Goal: Task Accomplishment & Management: Manage account settings

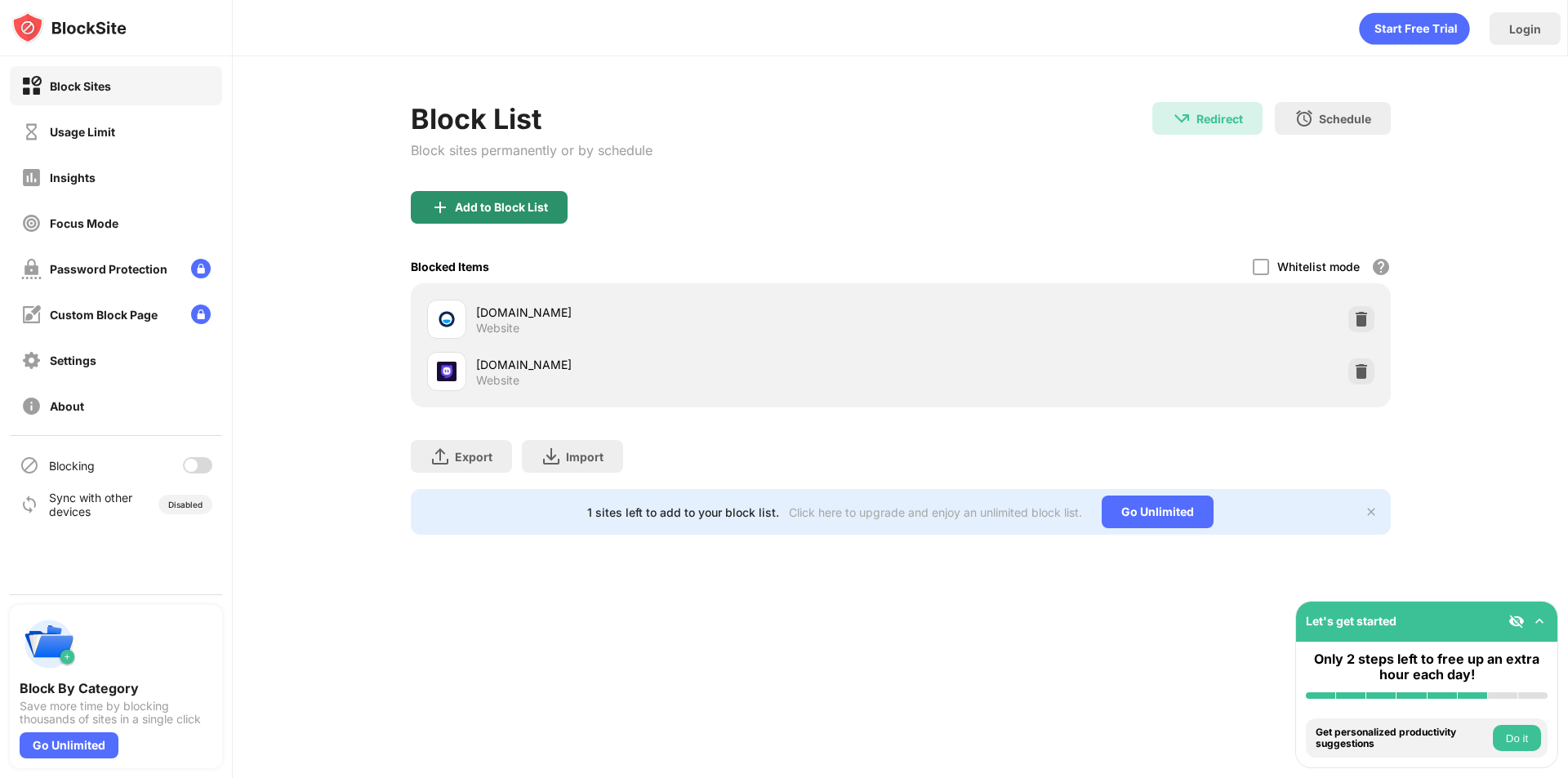
click at [505, 212] on div "Add to Block List" at bounding box center [501, 207] width 93 height 13
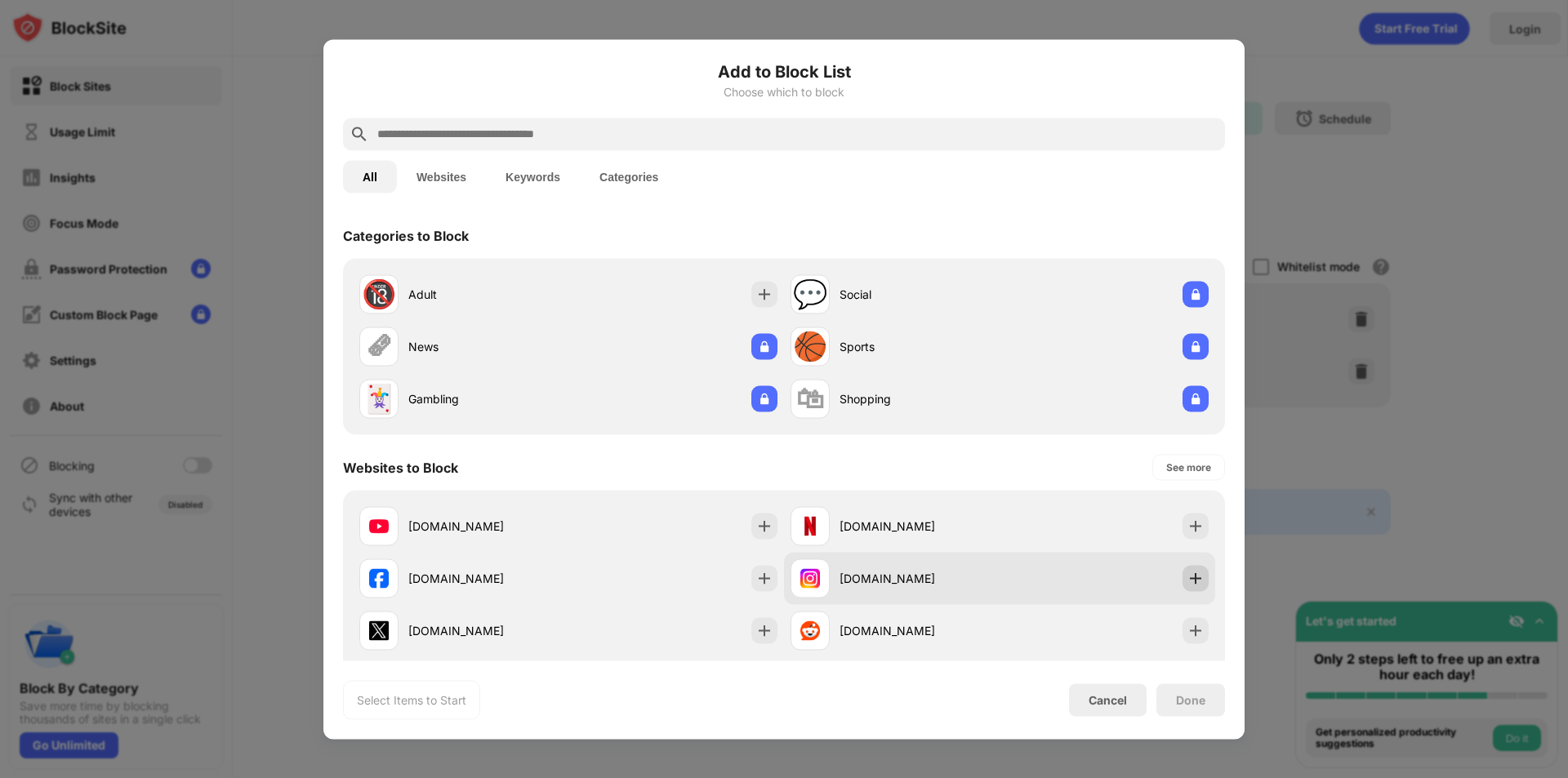
click at [1189, 575] on img at bounding box center [1195, 578] width 16 height 16
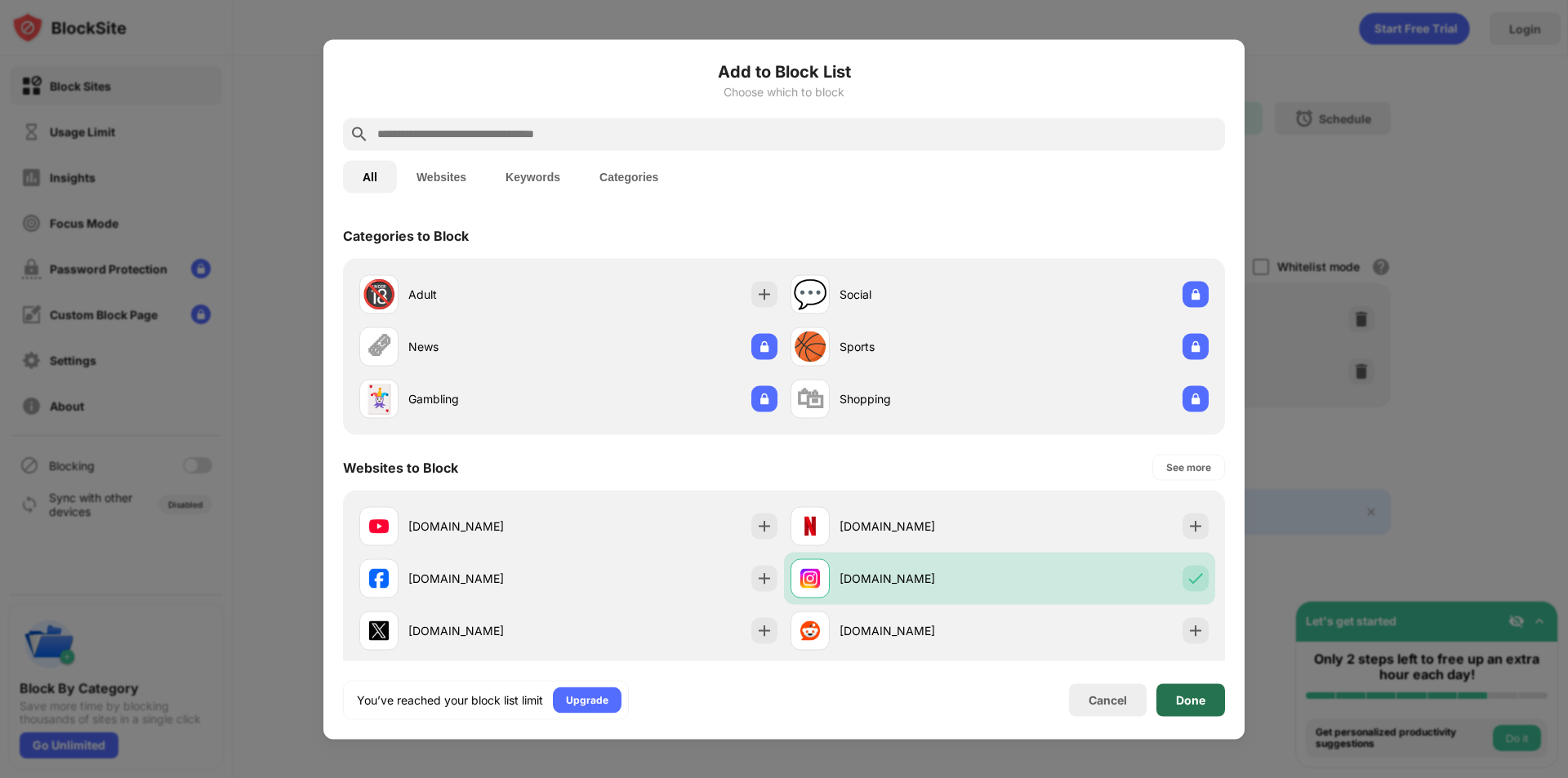
click at [1193, 693] on div "Done" at bounding box center [1190, 699] width 69 height 33
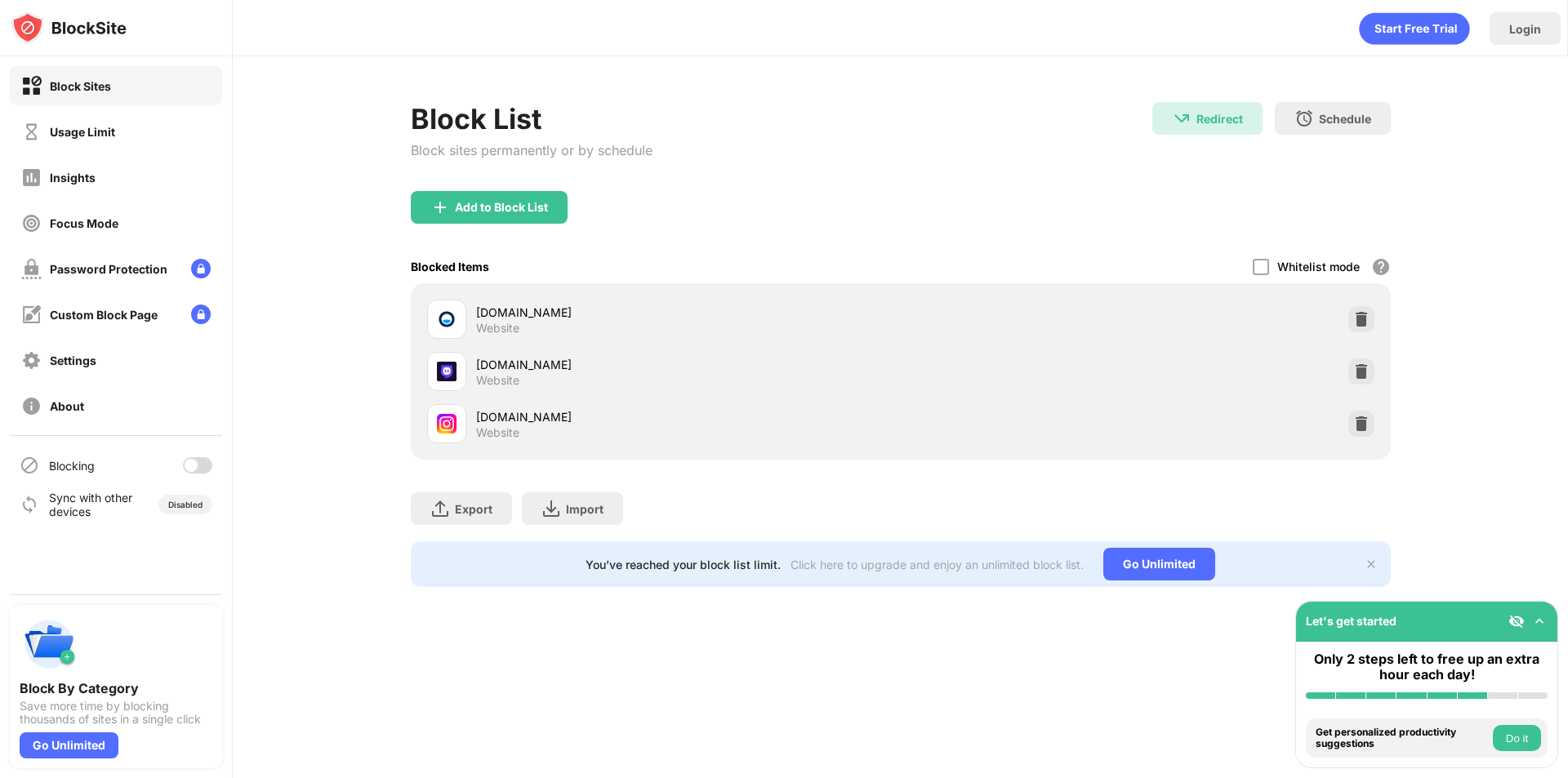
click at [194, 470] on div at bounding box center [190, 465] width 13 height 13
click at [1386, 279] on div "Whitelist mode Block all websites except for those in your whitelist. Whitelist…" at bounding box center [1322, 267] width 138 height 34
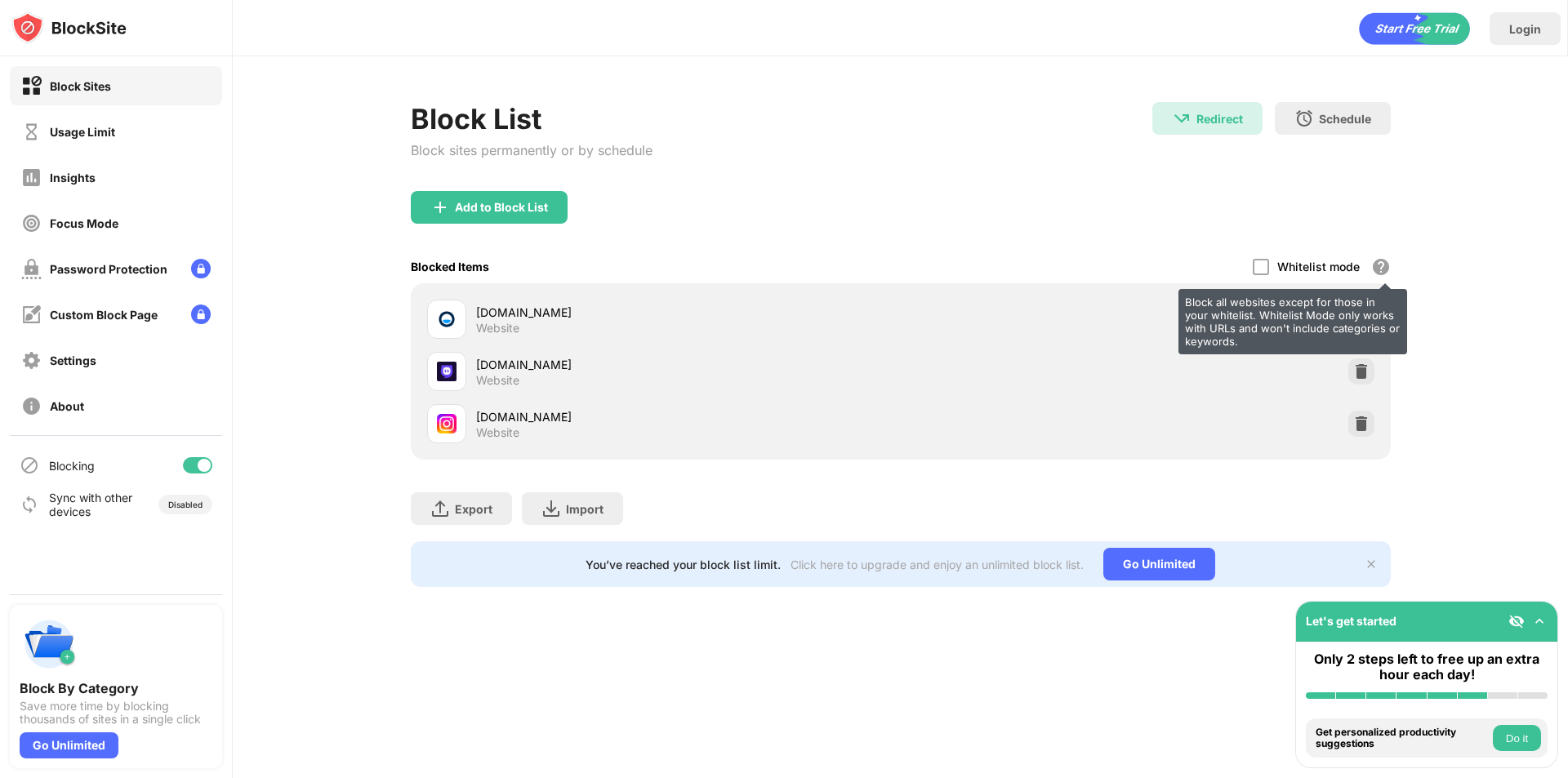
click at [1382, 270] on div "Block all websites except for those in your whitelist. Whitelist Mode only work…" at bounding box center [1381, 267] width 20 height 20
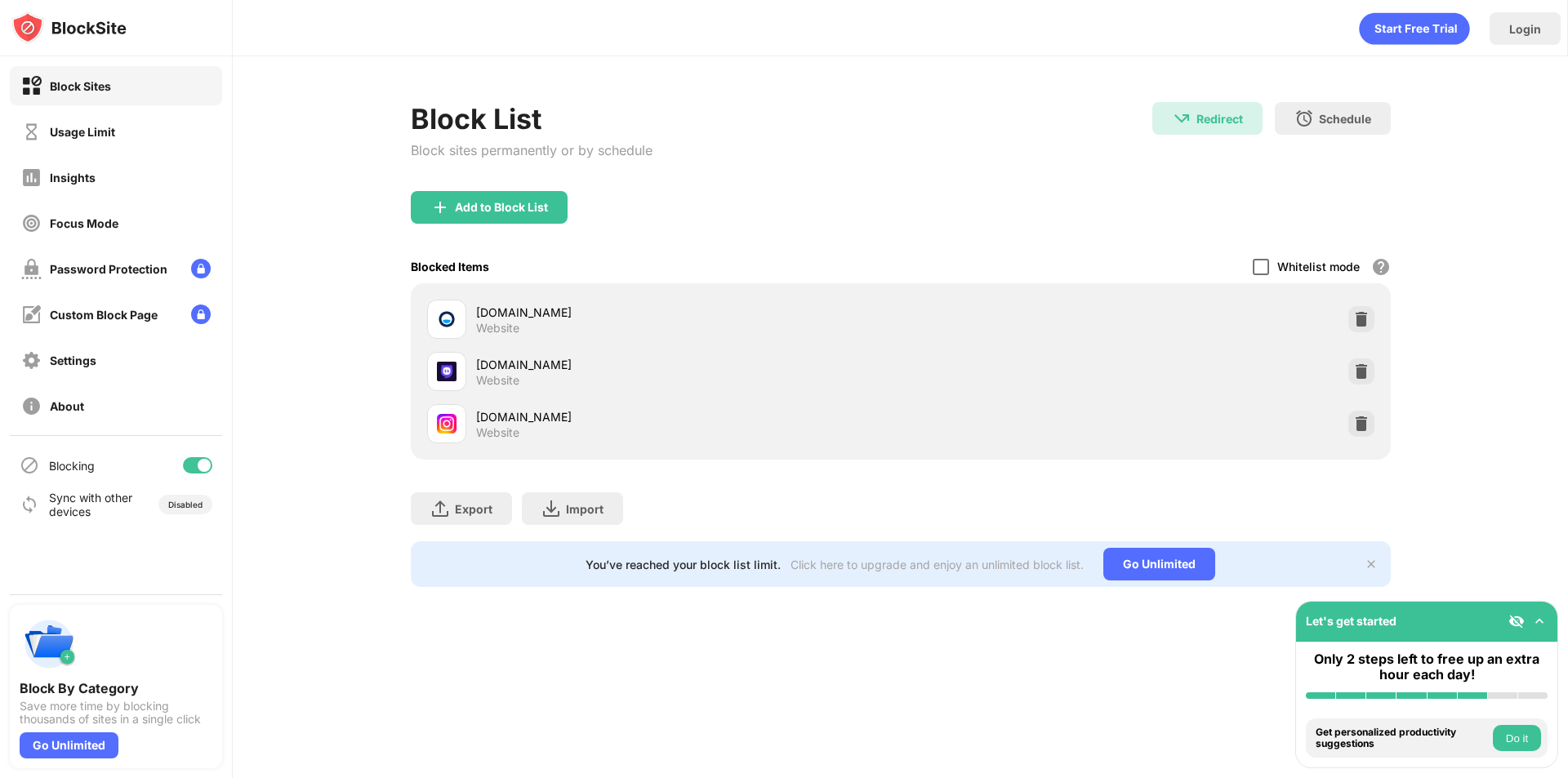
click at [1261, 264] on div at bounding box center [1261, 267] width 16 height 16
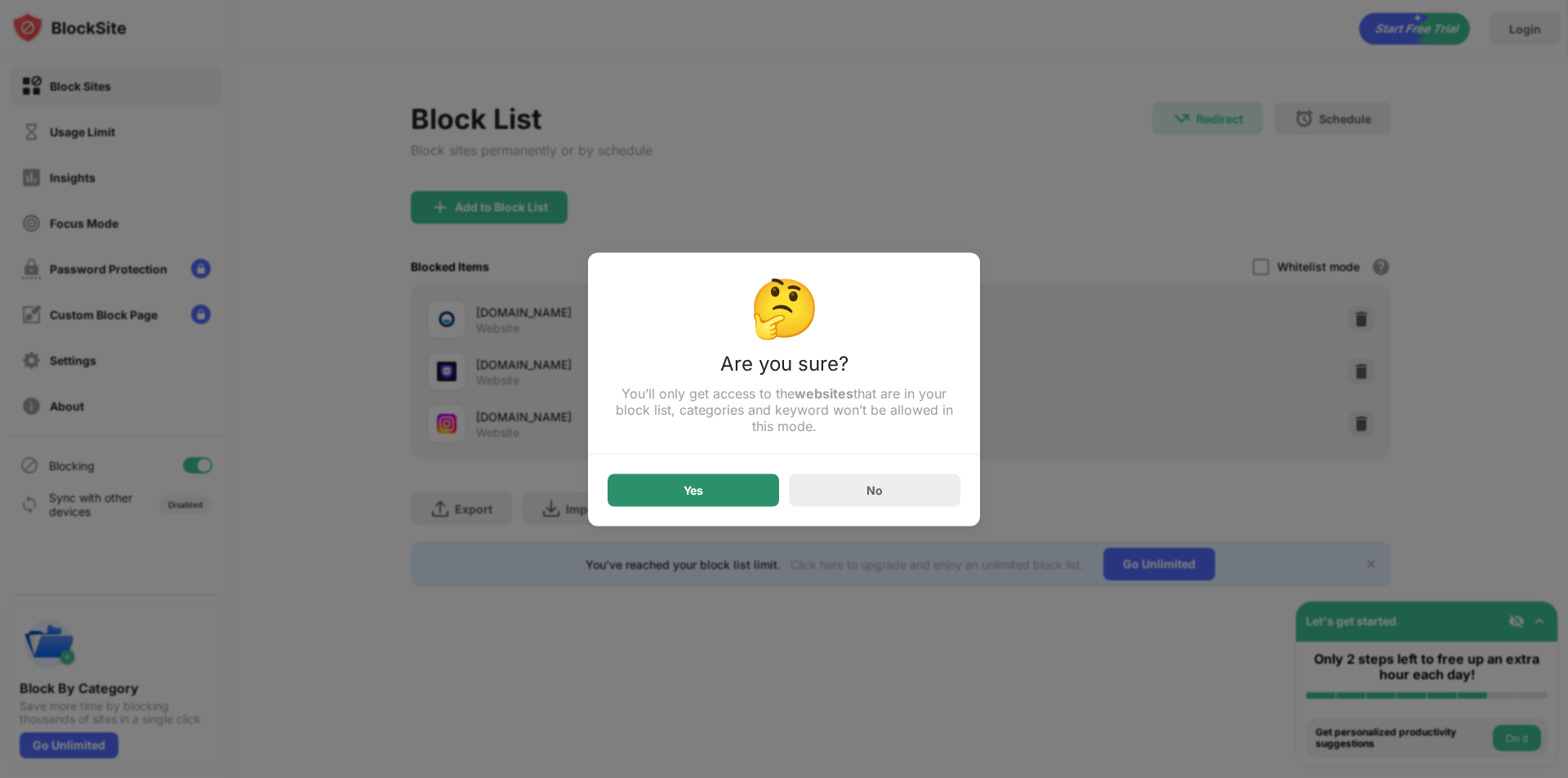
click at [741, 498] on div "Yes" at bounding box center [693, 490] width 171 height 33
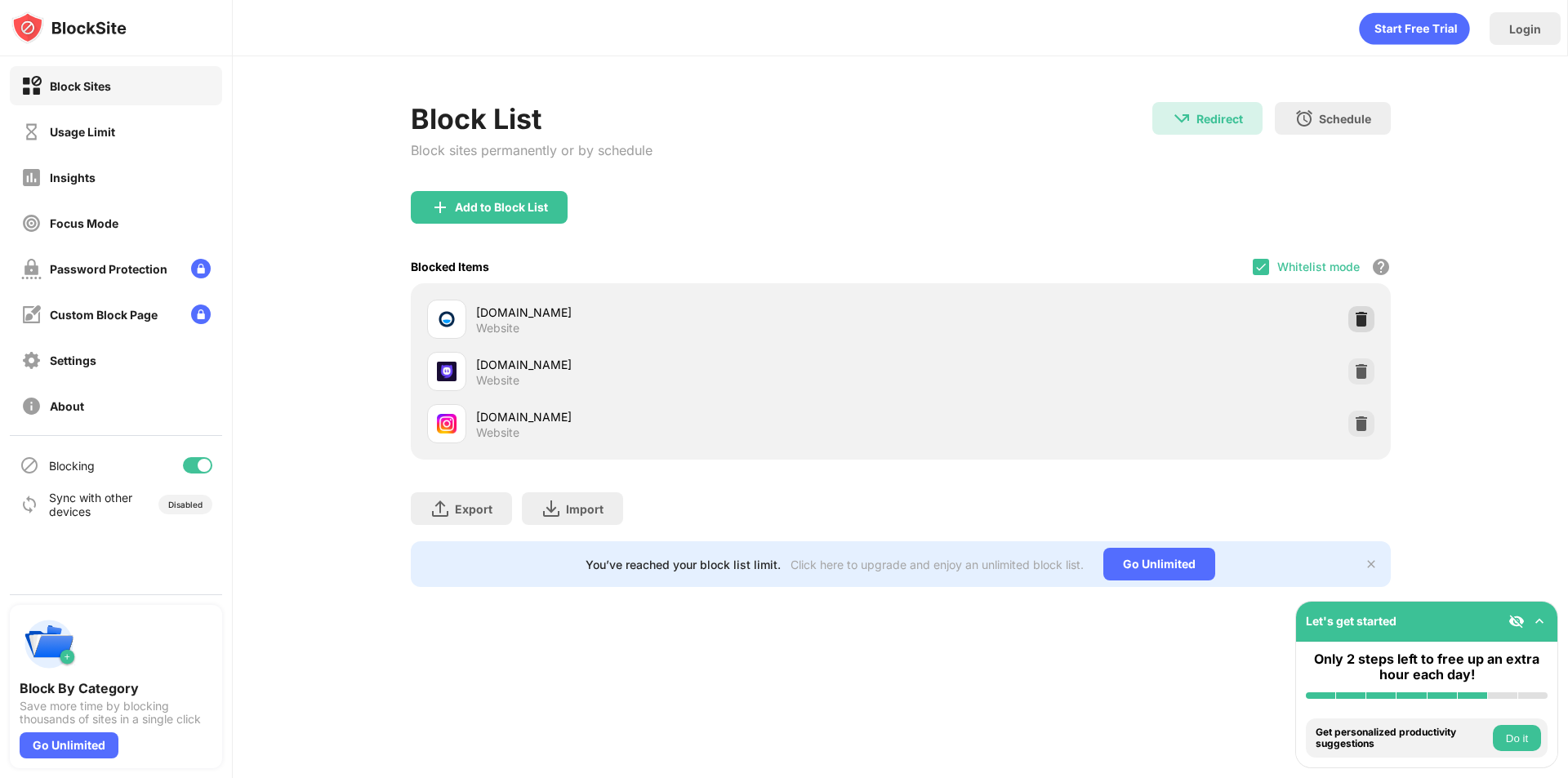
click at [1352, 313] on div at bounding box center [1362, 319] width 26 height 26
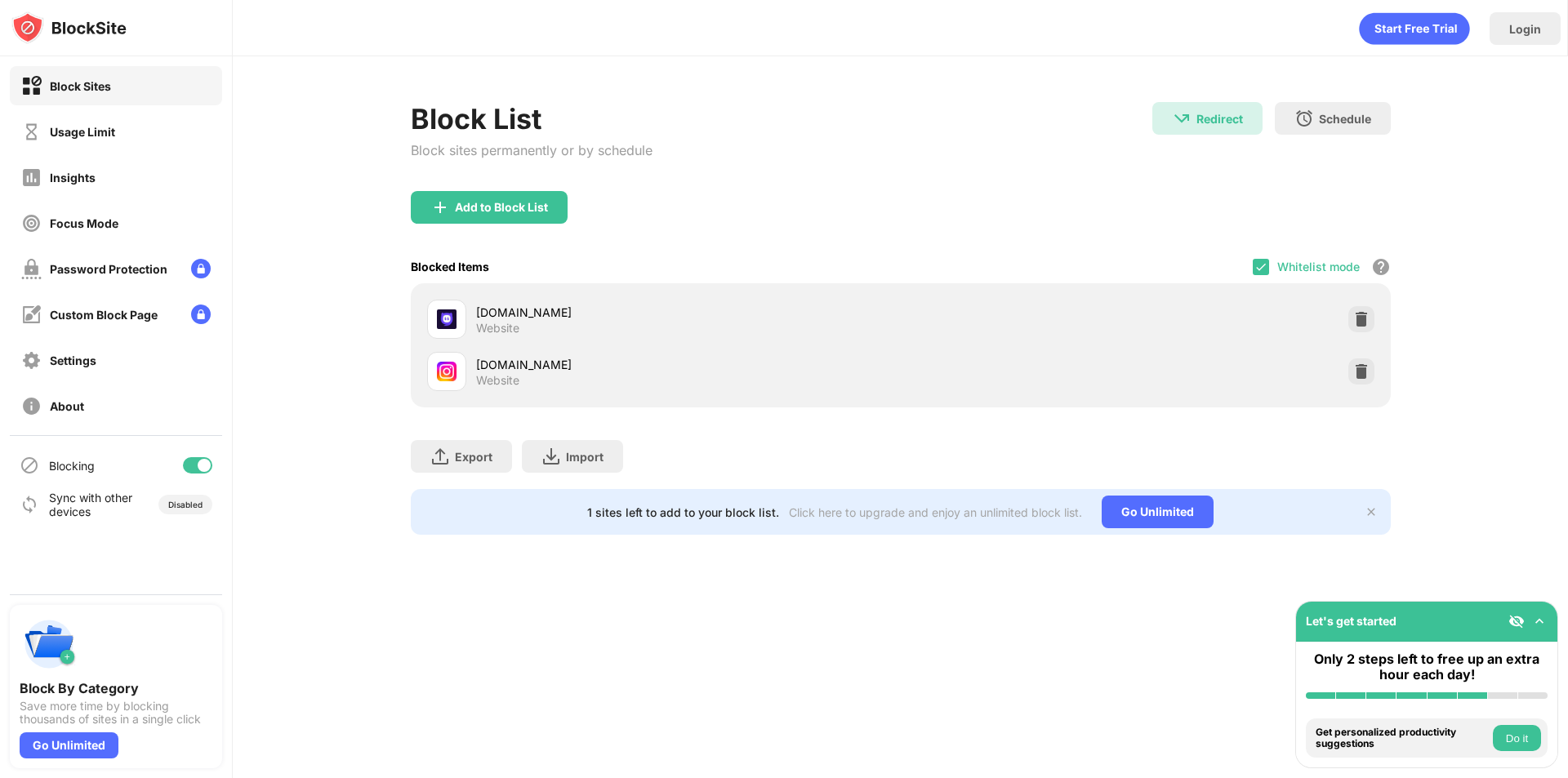
click at [1356, 313] on img at bounding box center [1361, 319] width 16 height 16
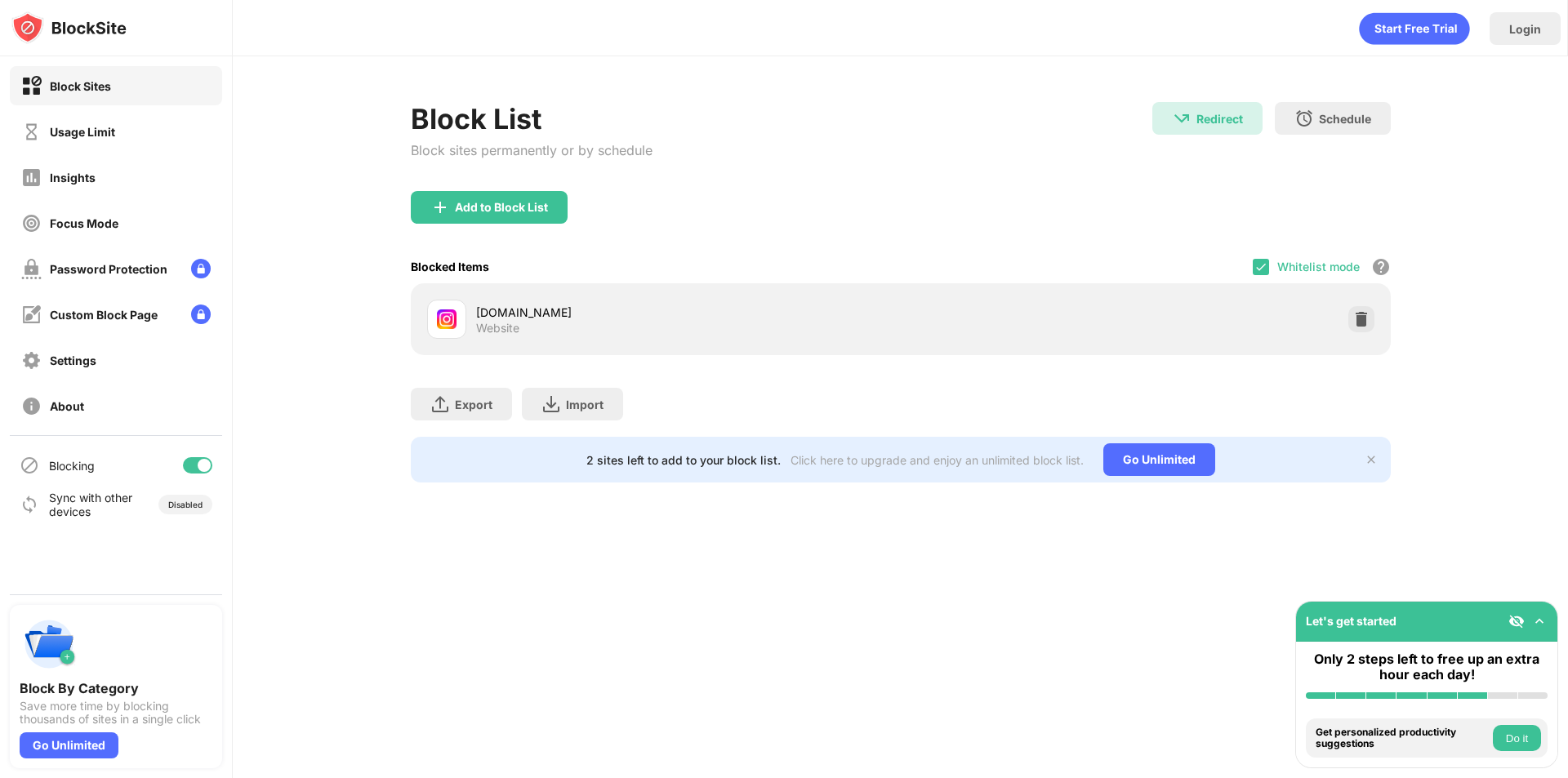
click at [1356, 313] on img at bounding box center [1361, 319] width 16 height 16
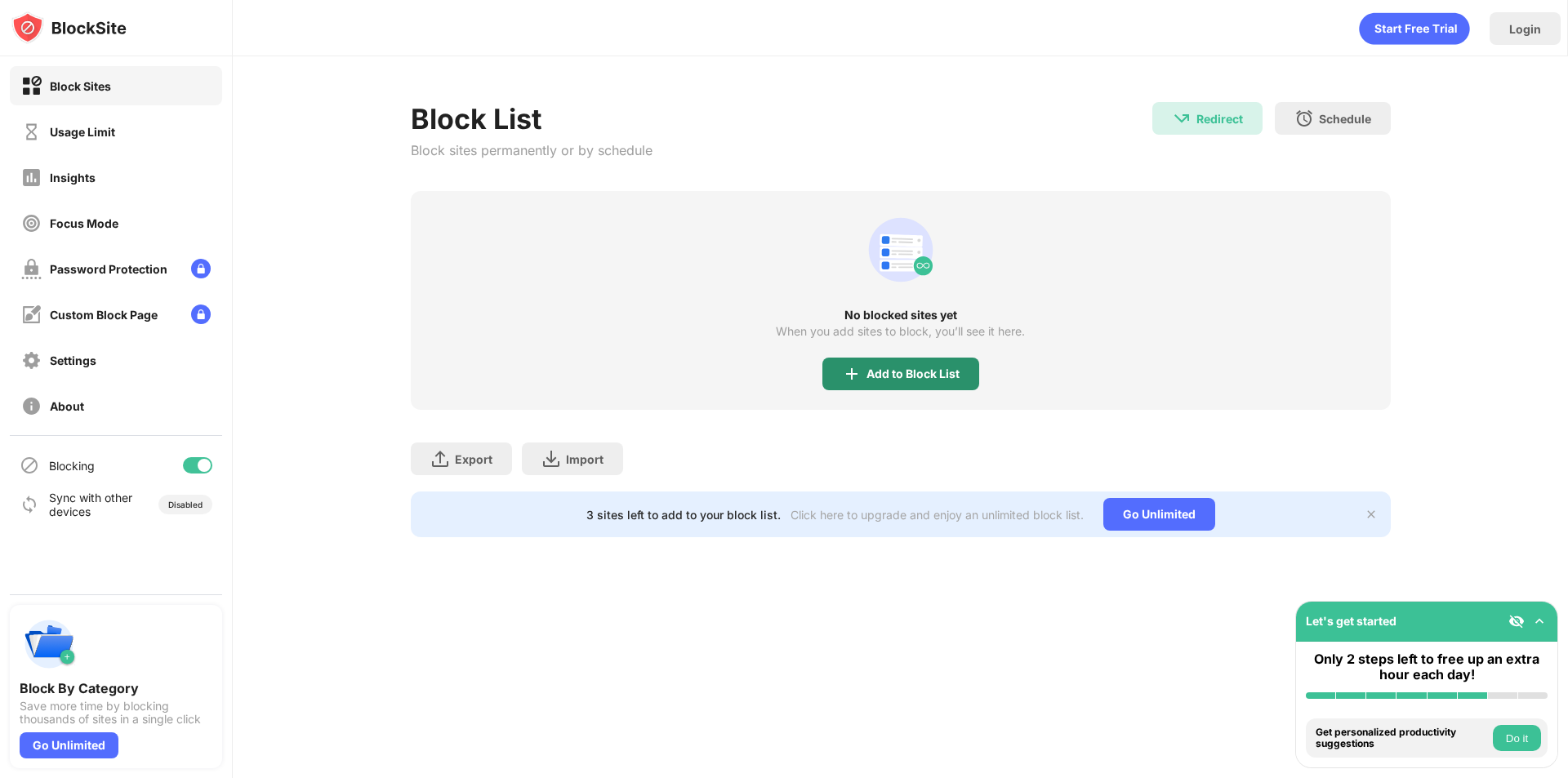
click at [931, 370] on div "Add to Block List" at bounding box center [913, 374] width 93 height 13
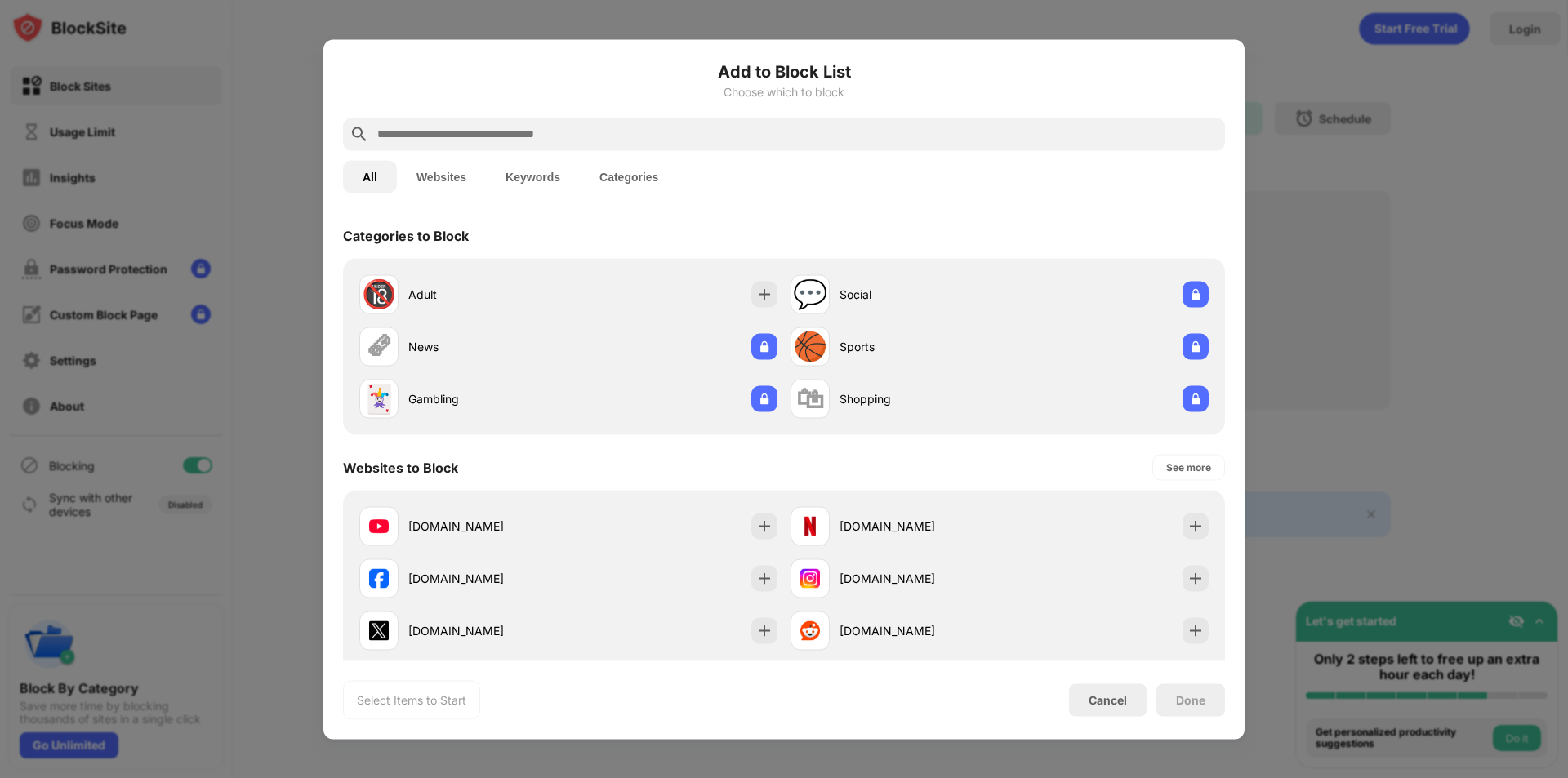
click at [473, 135] on input "text" at bounding box center [797, 134] width 843 height 20
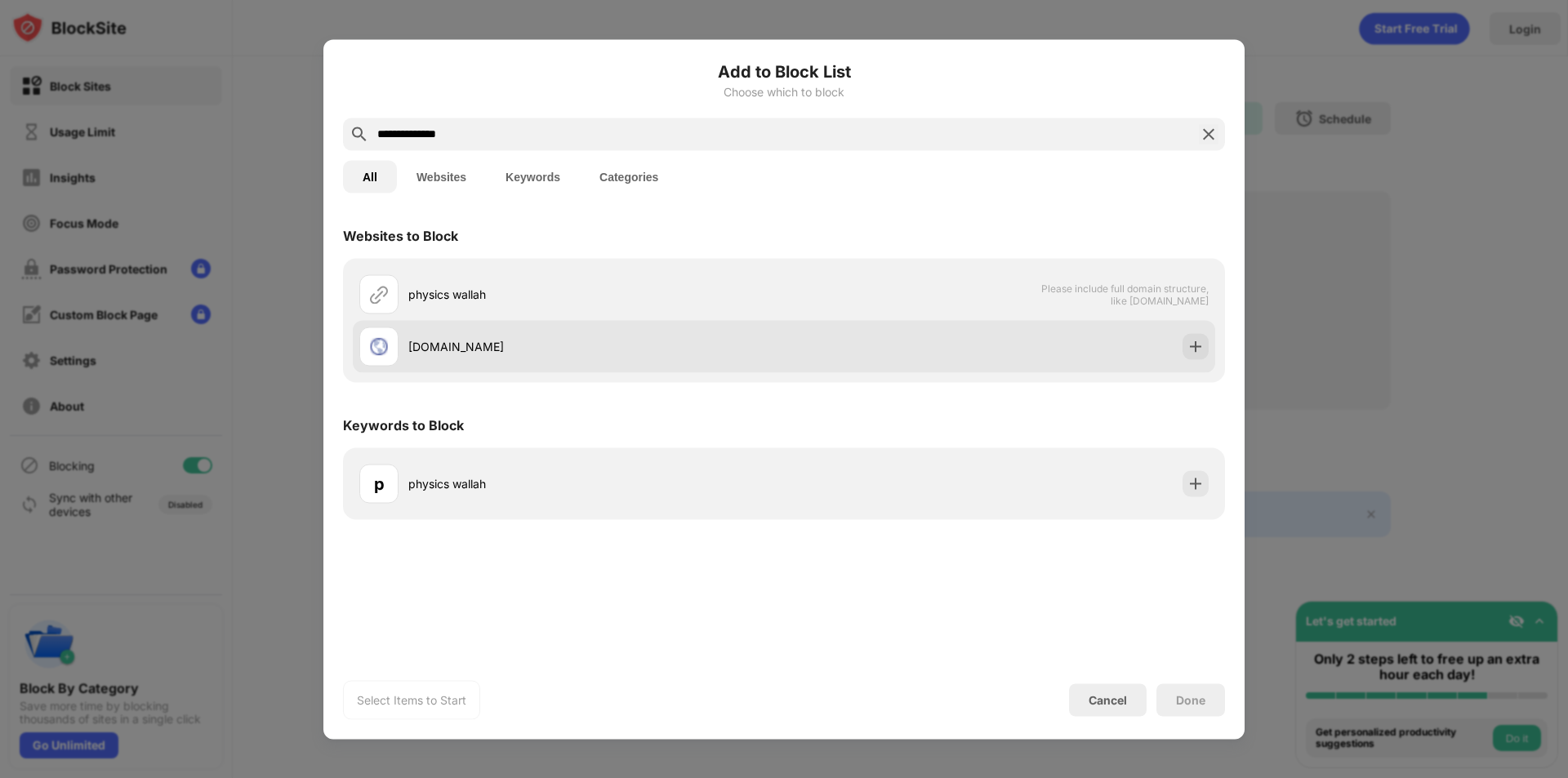
type input "**********"
click at [1045, 371] on div "[DOMAIN_NAME]" at bounding box center [784, 346] width 863 height 52
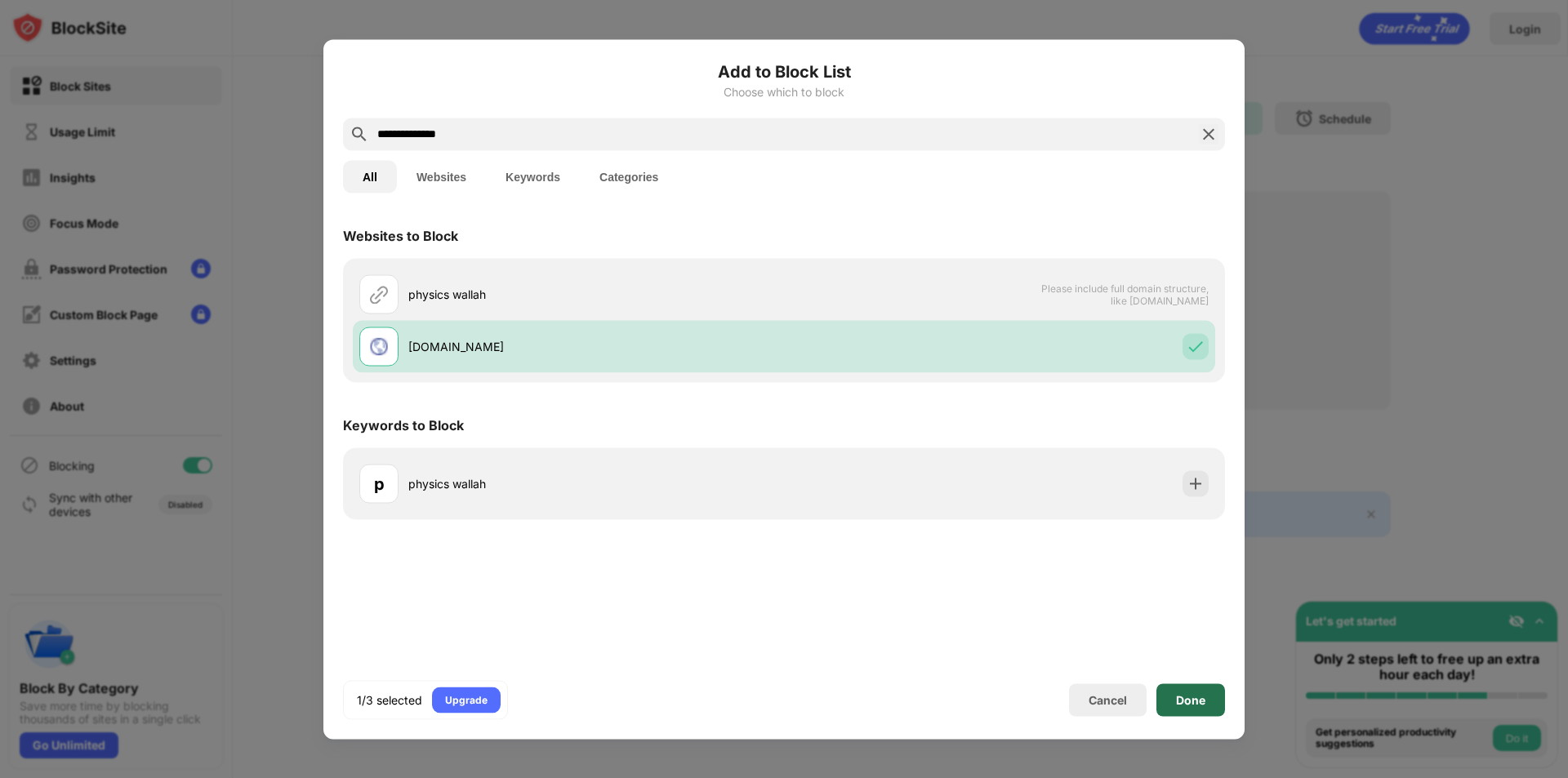
click at [1191, 697] on div "Done" at bounding box center [1191, 699] width 30 height 13
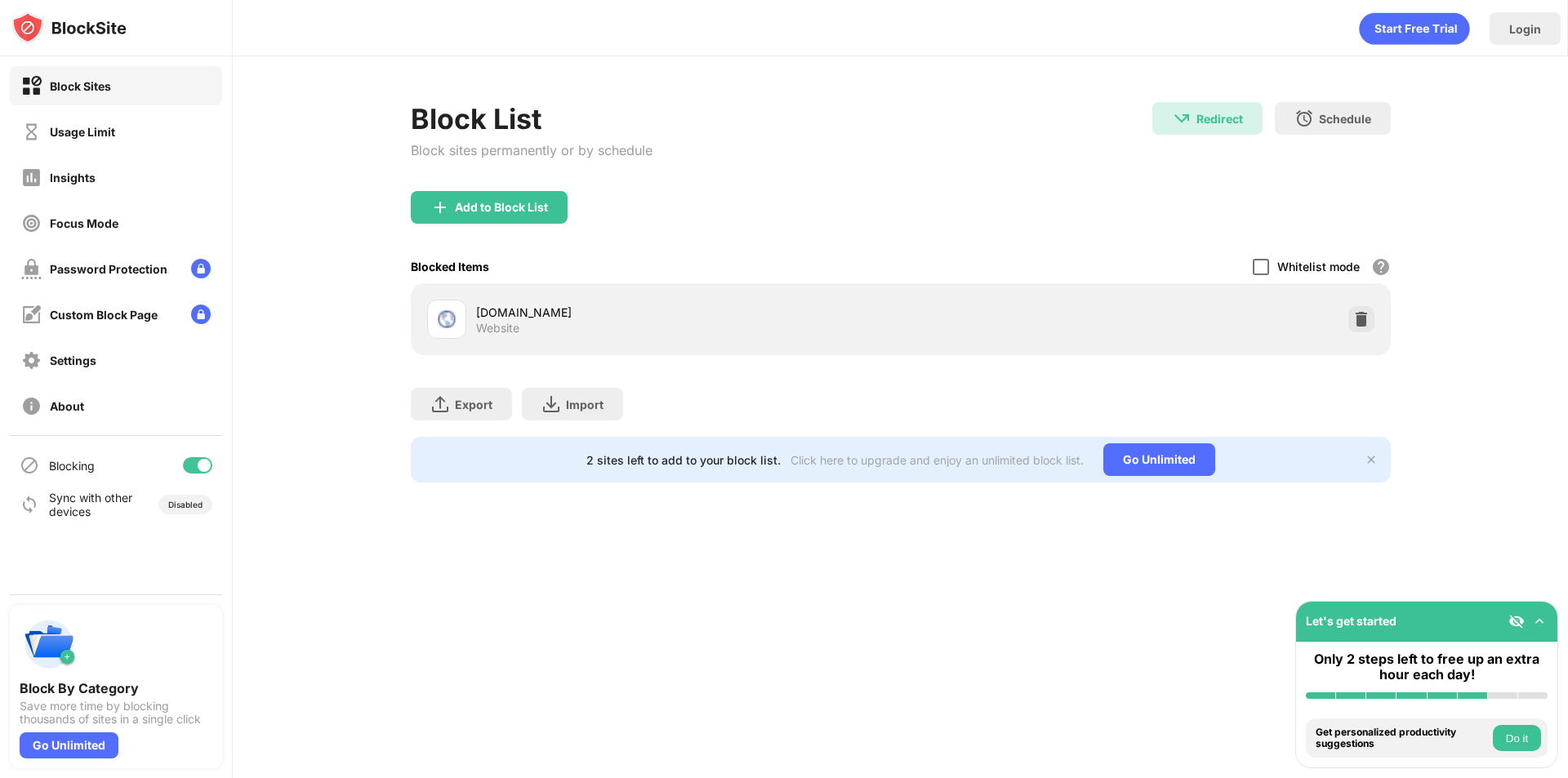
click at [1267, 261] on div at bounding box center [1261, 267] width 16 height 16
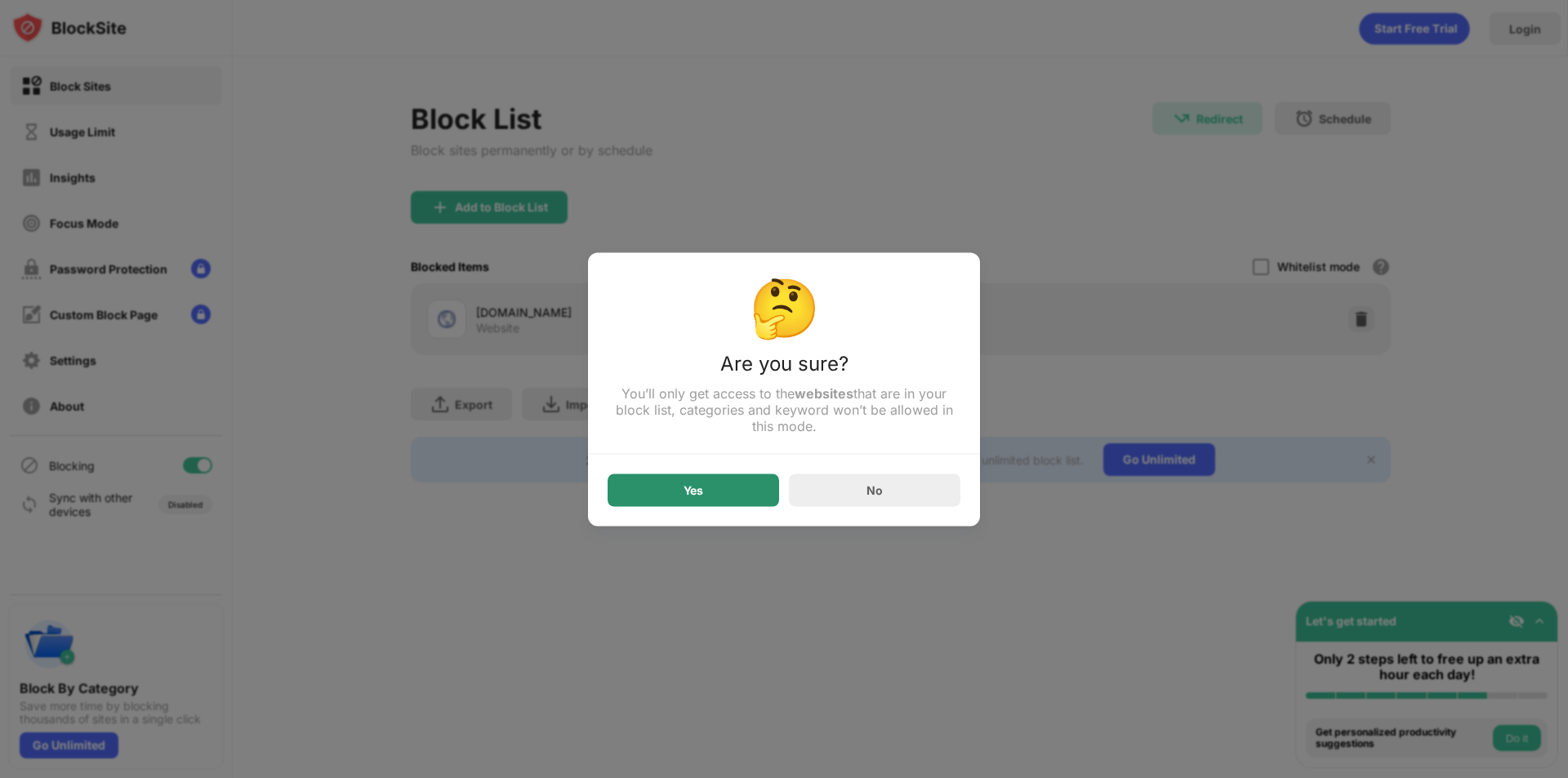
click at [759, 494] on div "Yes" at bounding box center [693, 490] width 171 height 33
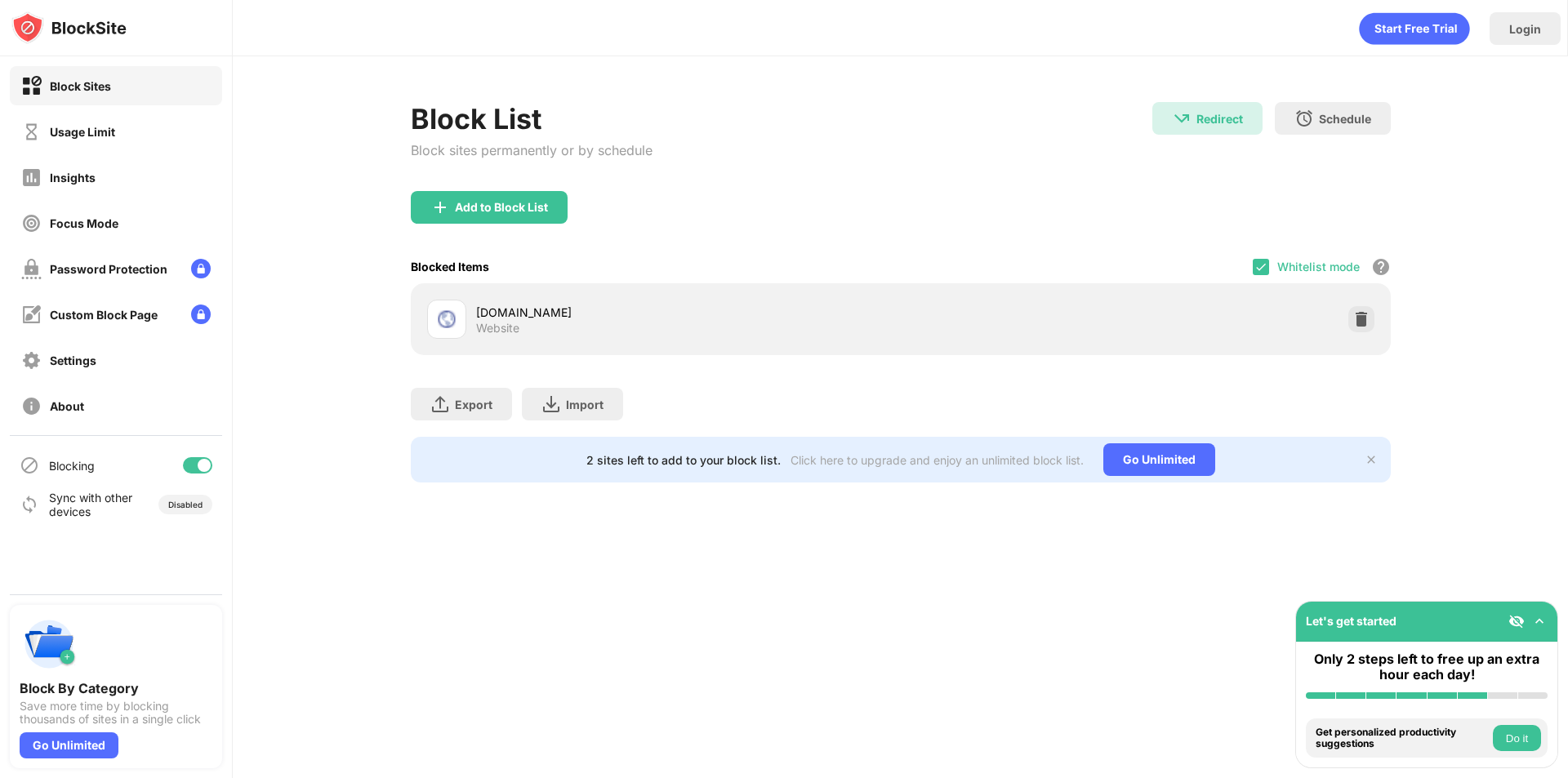
click at [1267, 276] on div "Whitelist mode Block all websites except for those in your whitelist. Whitelist…" at bounding box center [1322, 267] width 138 height 34
click at [1264, 272] on img at bounding box center [1260, 267] width 13 height 13
click at [1358, 320] on img at bounding box center [1361, 319] width 16 height 16
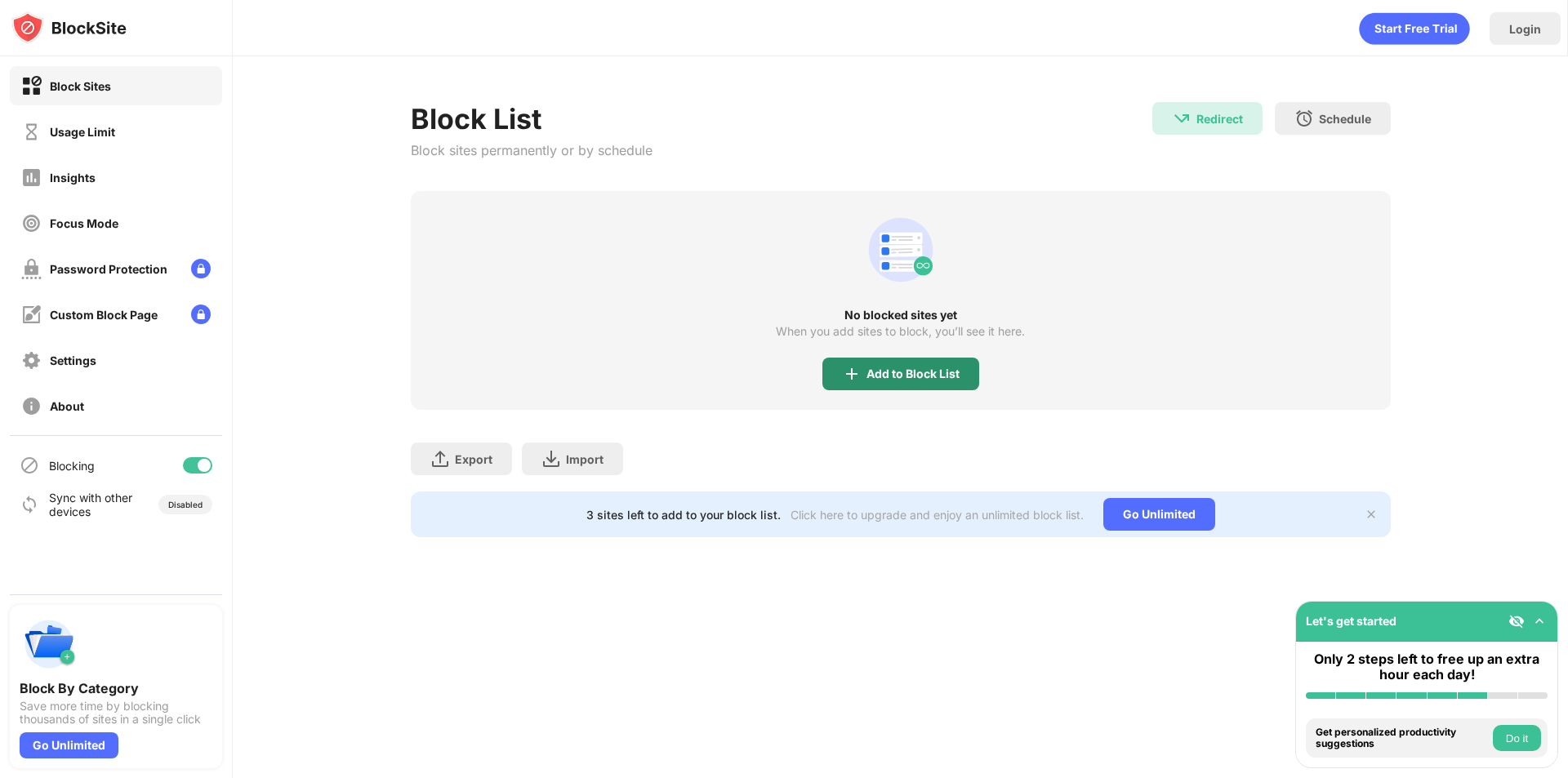
click at [910, 373] on div "Add to Block List" at bounding box center [913, 374] width 93 height 13
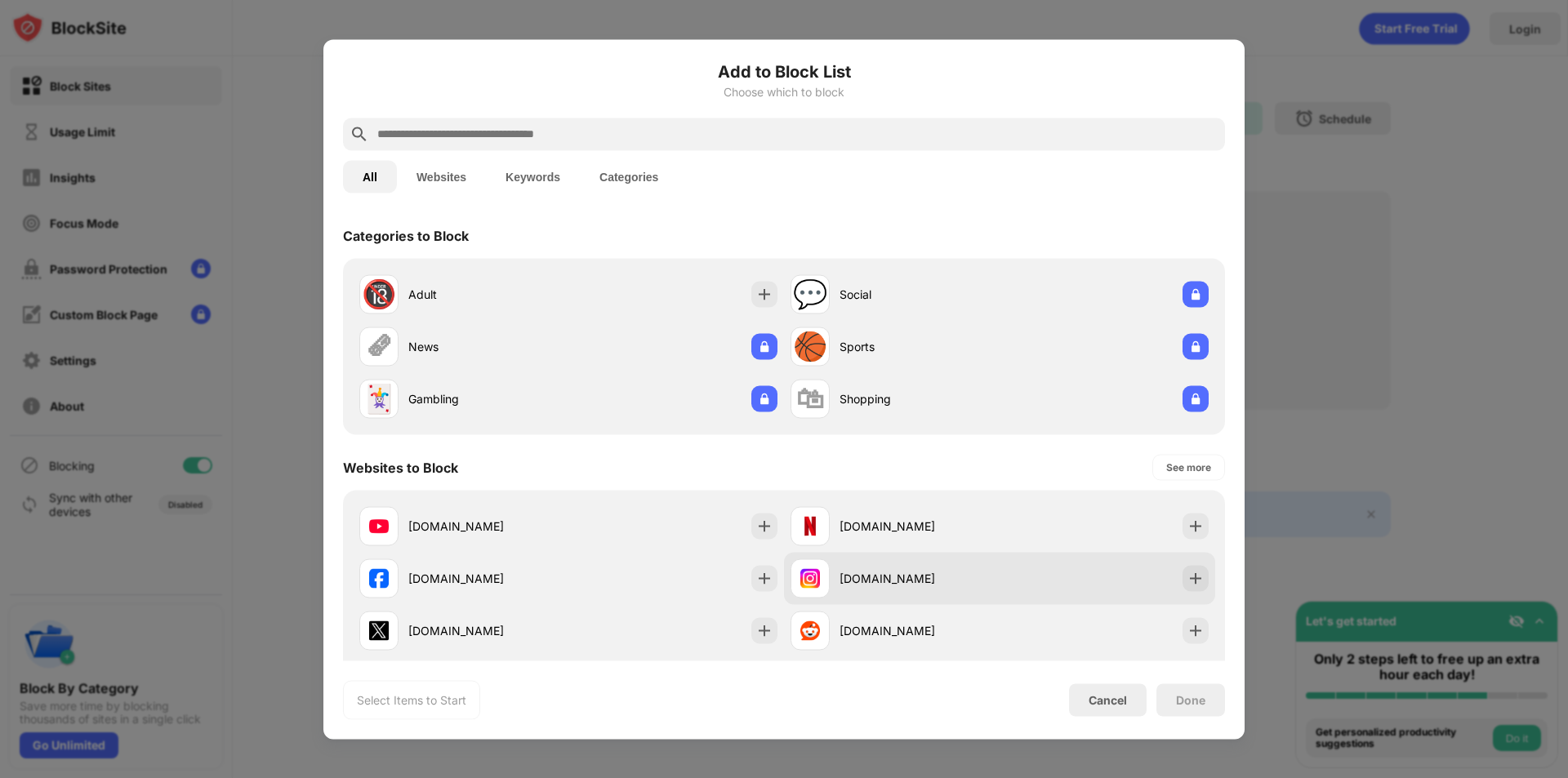
click at [1098, 581] on div "[DOMAIN_NAME]" at bounding box center [999, 578] width 431 height 52
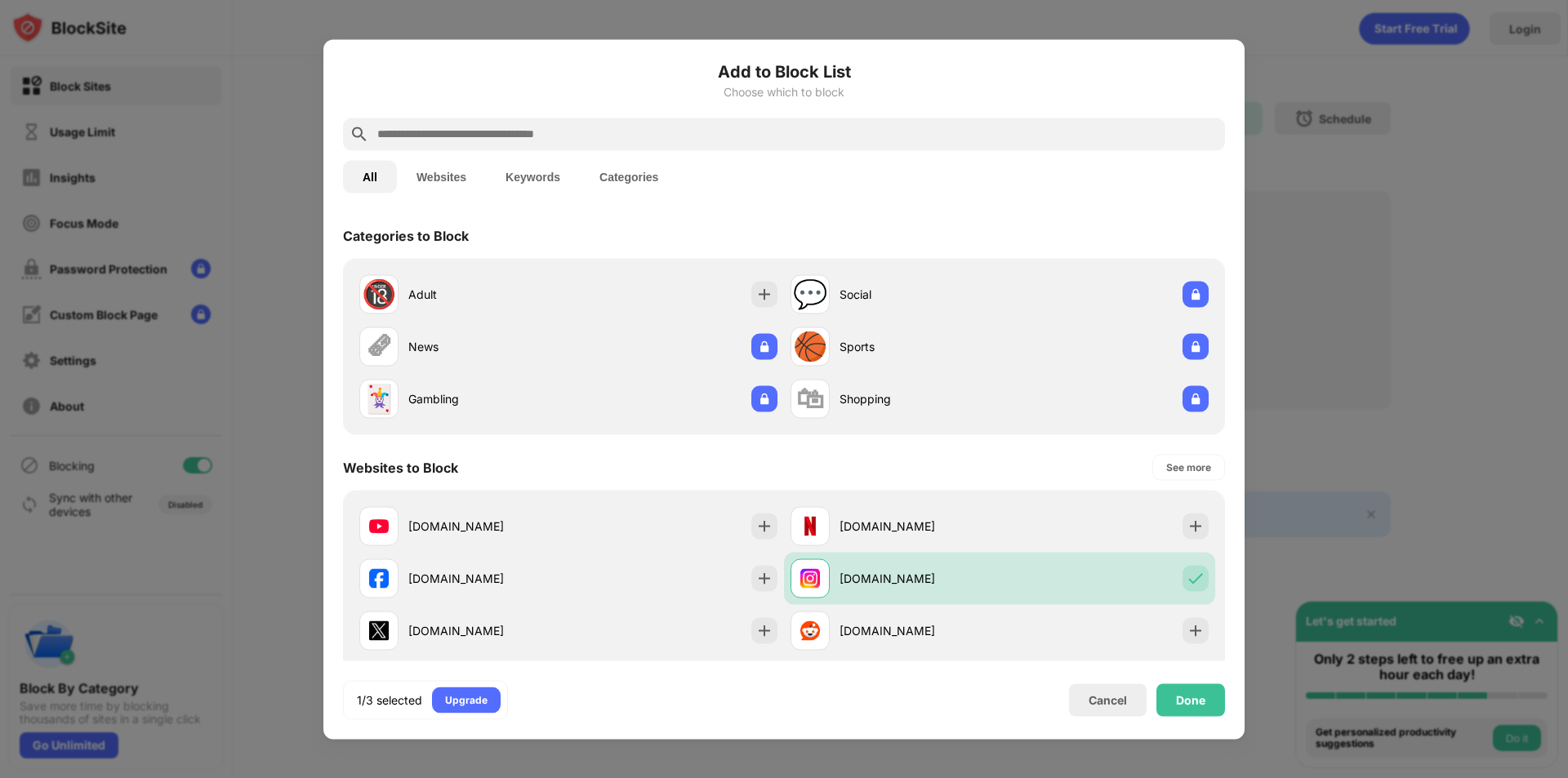
click at [568, 136] on input "text" at bounding box center [797, 134] width 843 height 20
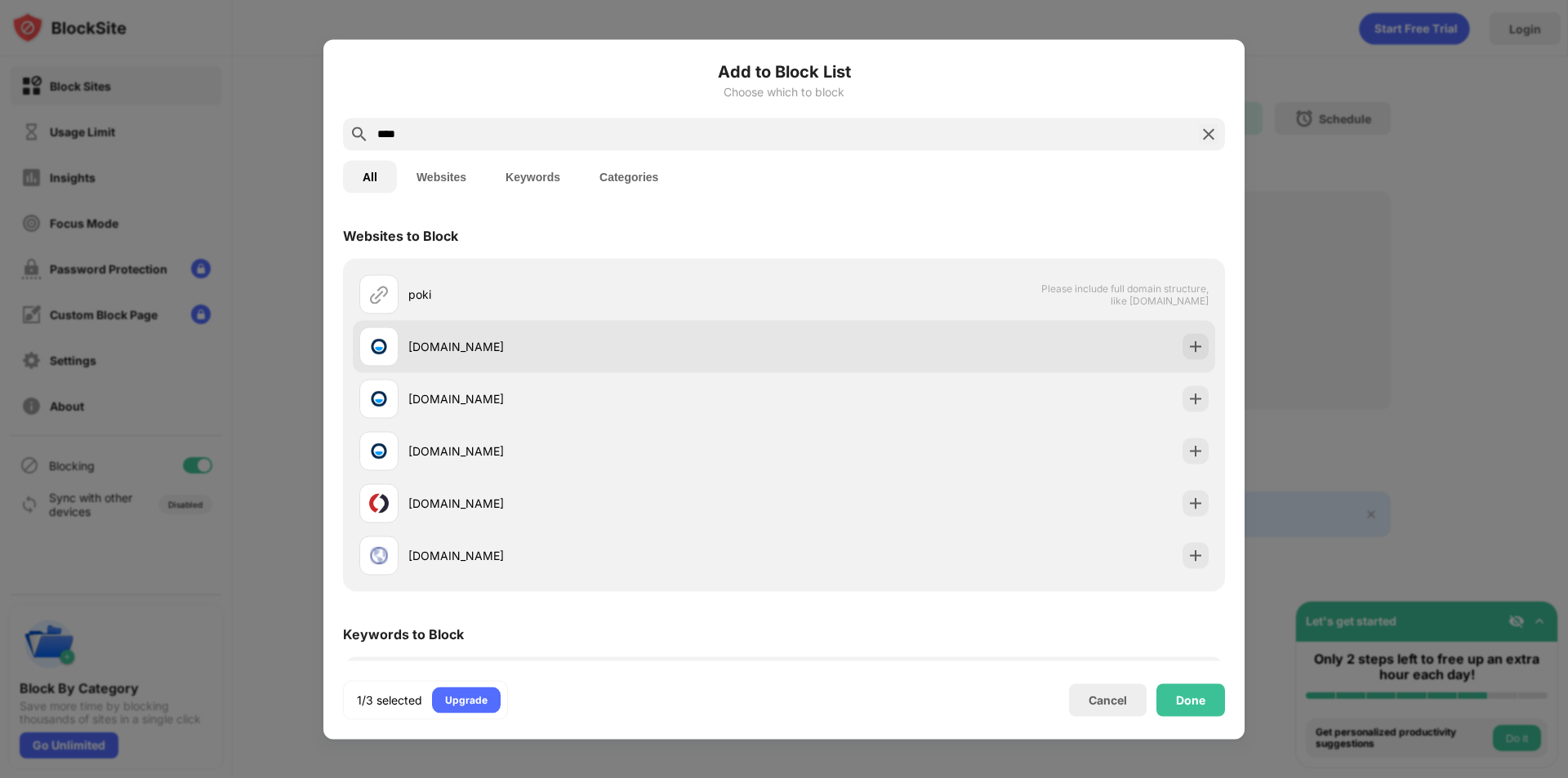
type input "****"
click at [571, 362] on div "[DOMAIN_NAME]" at bounding box center [572, 346] width 424 height 39
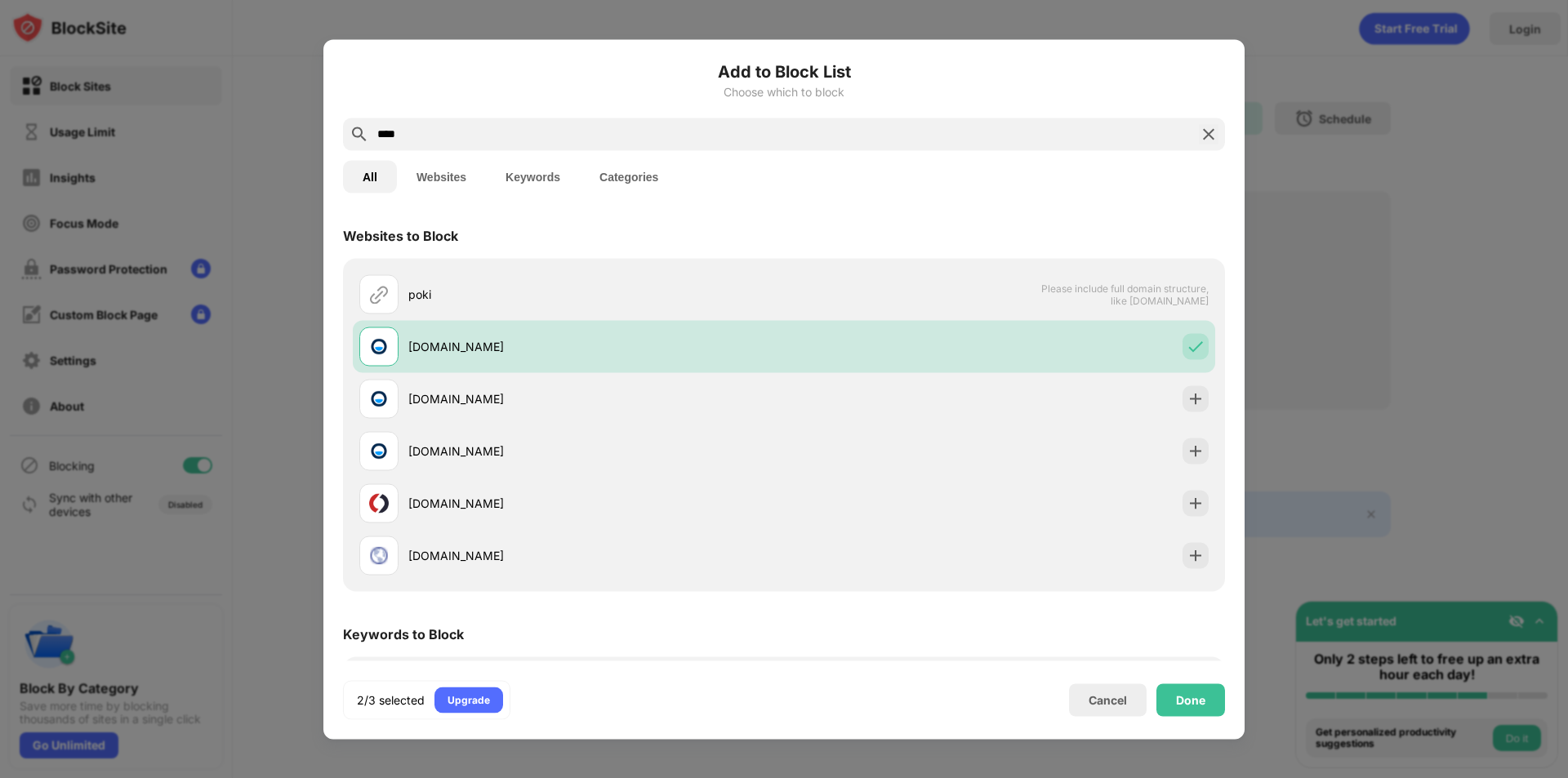
click at [571, 130] on input "****" at bounding box center [784, 134] width 817 height 20
click at [1202, 125] on img at bounding box center [1209, 134] width 20 height 20
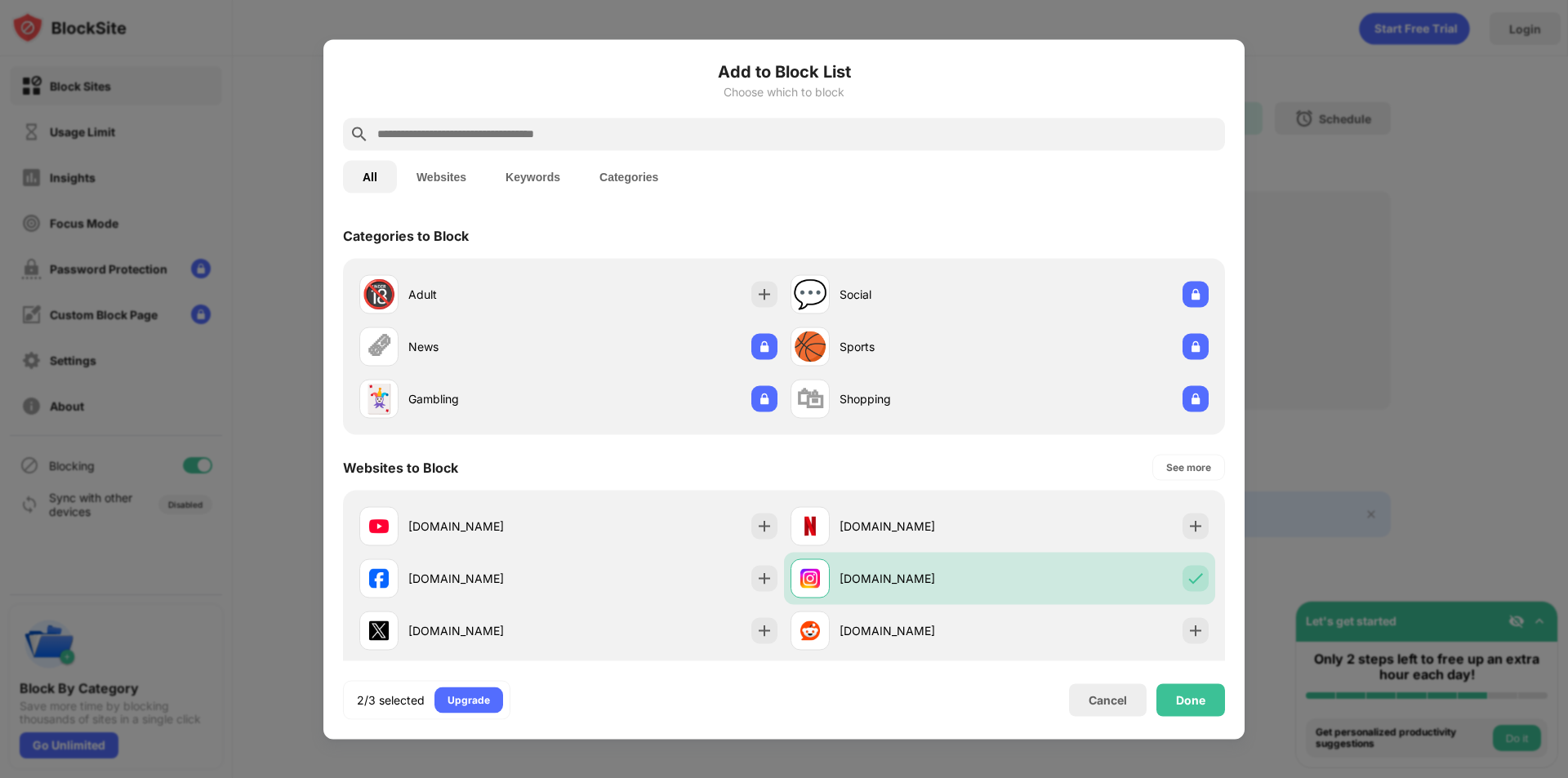
click at [588, 137] on input "text" at bounding box center [797, 134] width 843 height 20
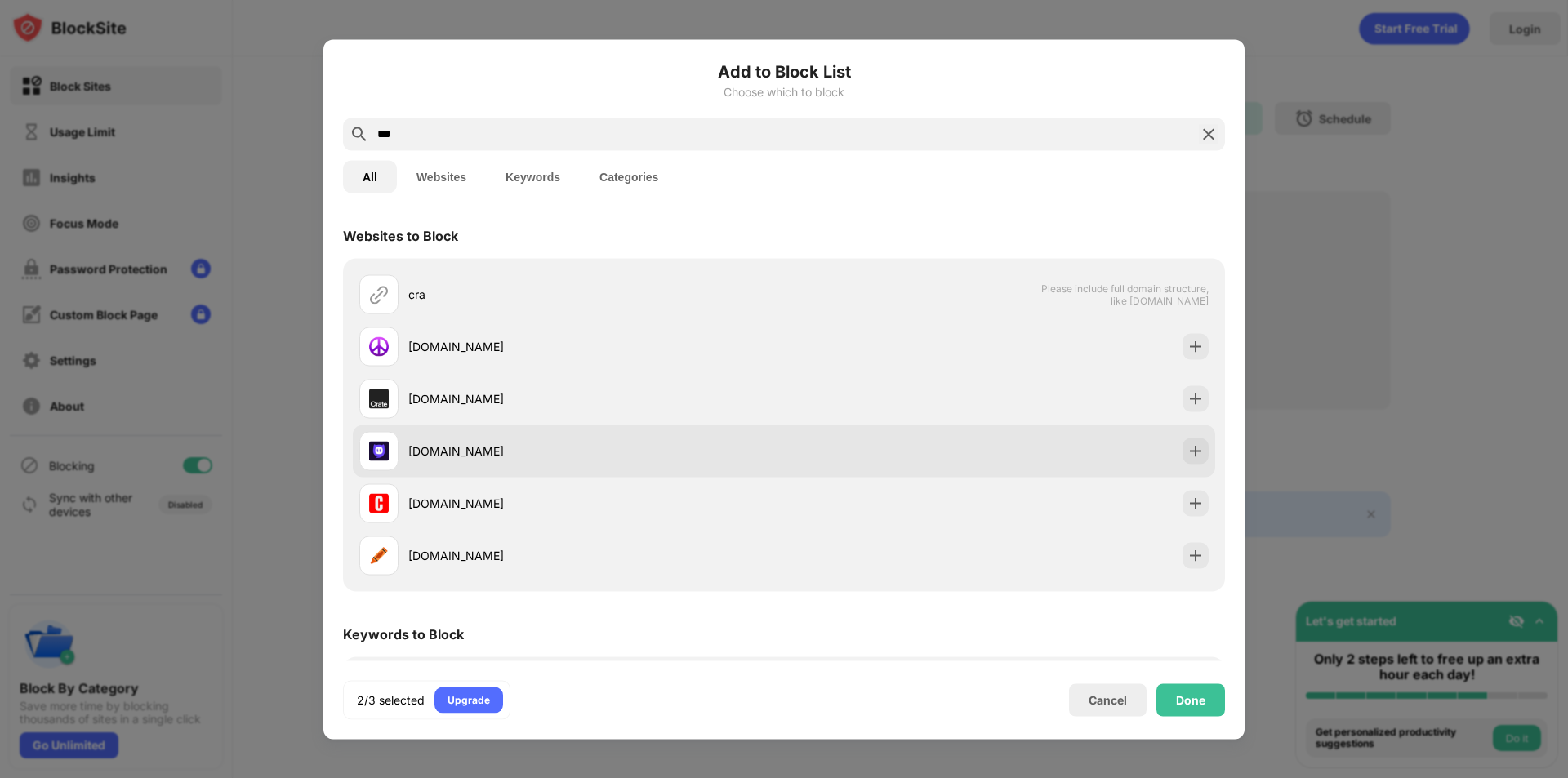
type input "***"
click at [594, 454] on div "[DOMAIN_NAME]" at bounding box center [596, 450] width 376 height 17
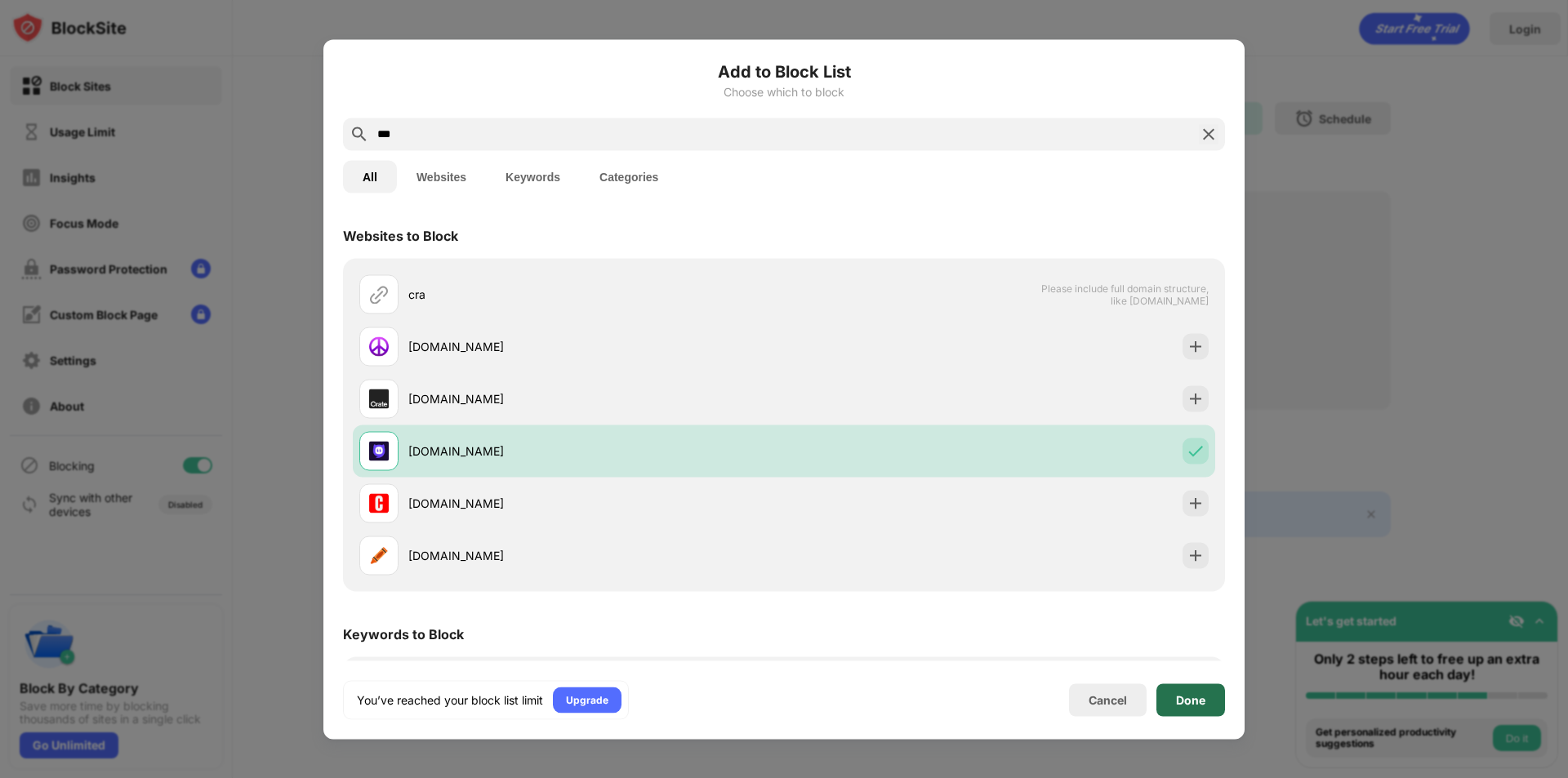
click at [1189, 691] on div "Done" at bounding box center [1190, 699] width 69 height 33
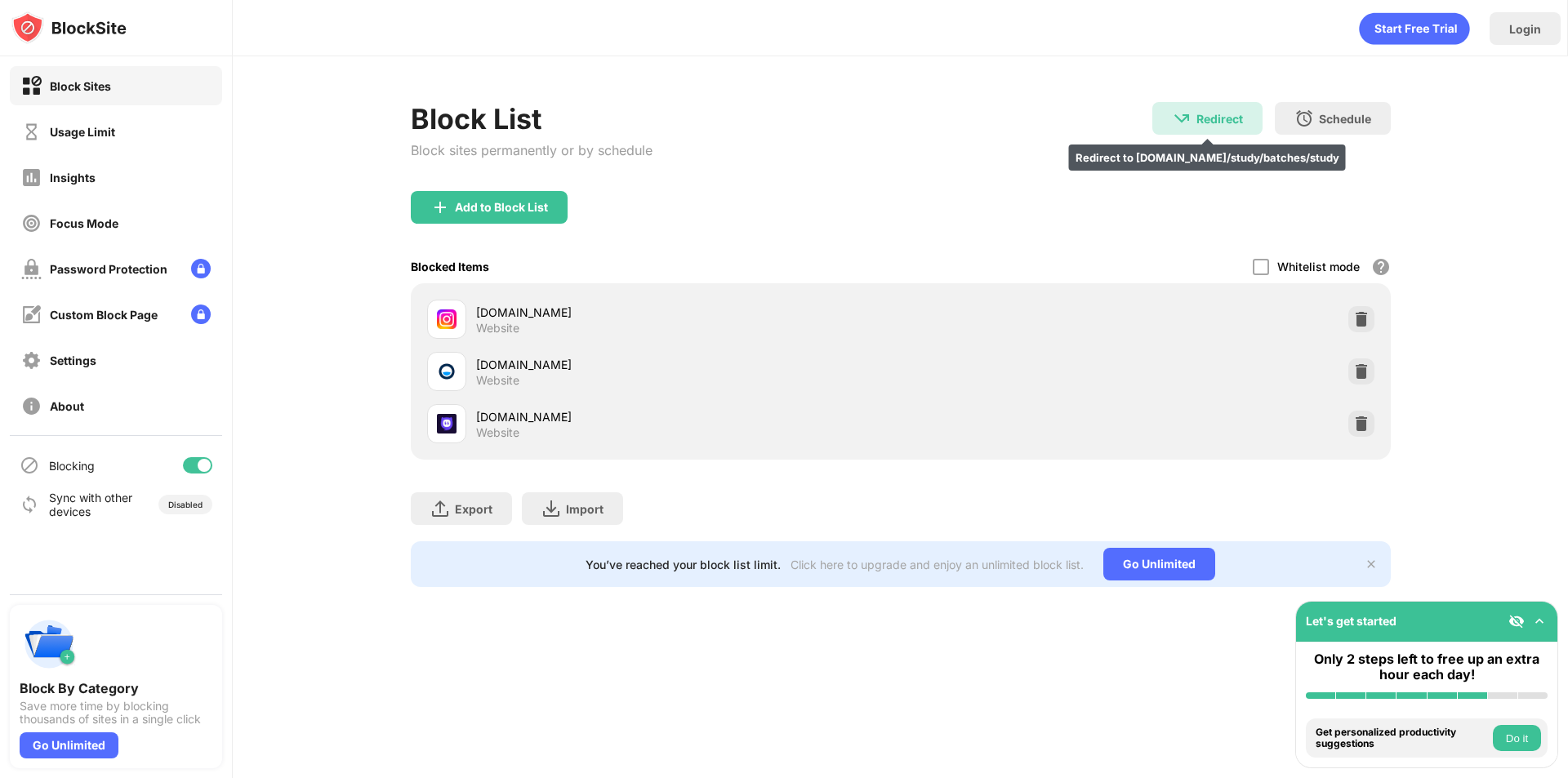
click at [1200, 113] on div "Redirect" at bounding box center [1219, 119] width 47 height 14
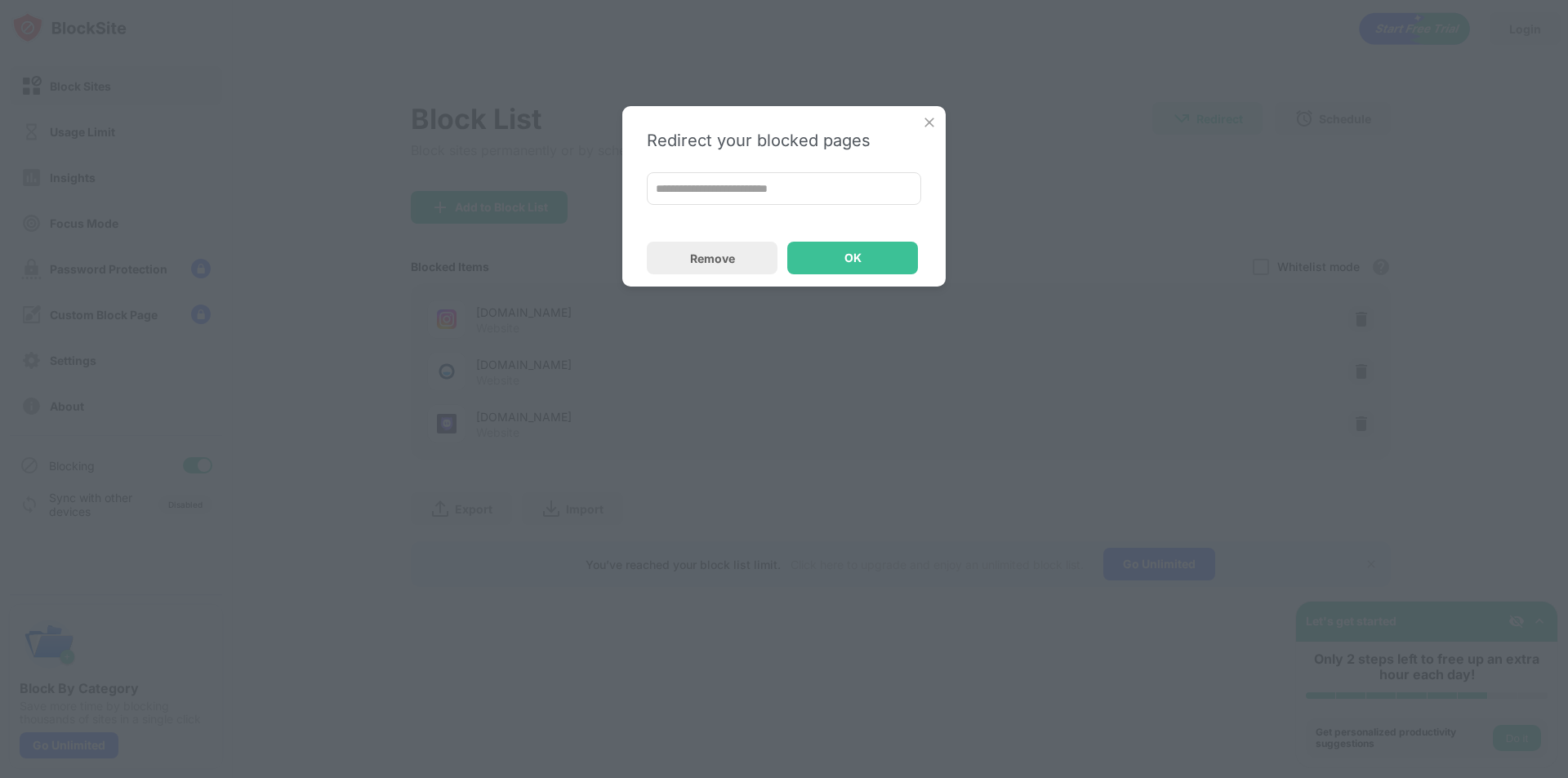
click at [926, 117] on img at bounding box center [929, 123] width 16 height 16
